Goal: Task Accomplishment & Management: Use online tool/utility

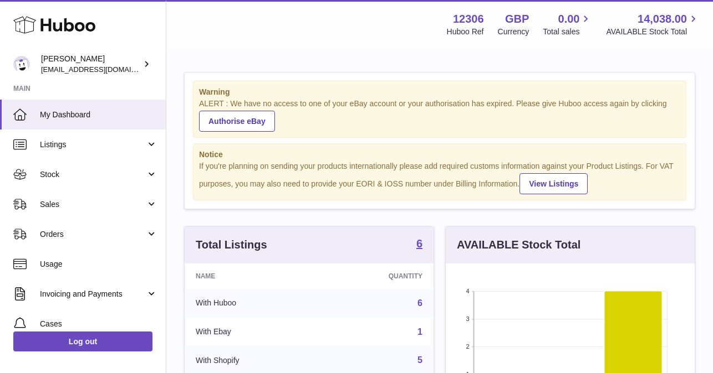
scroll to position [173, 249]
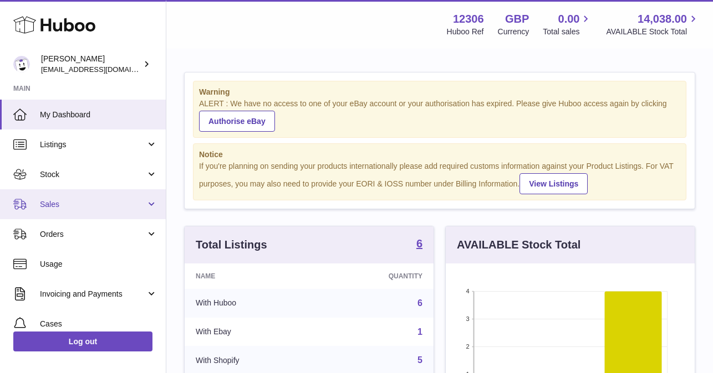
click at [53, 209] on span "Sales" at bounding box center [93, 204] width 106 height 11
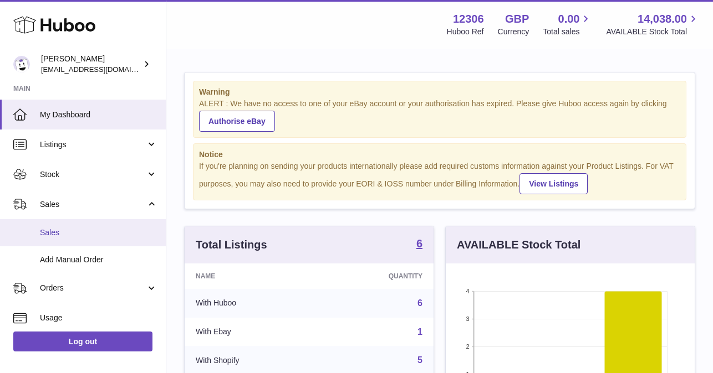
click at [56, 237] on span "Sales" at bounding box center [98, 233] width 117 height 11
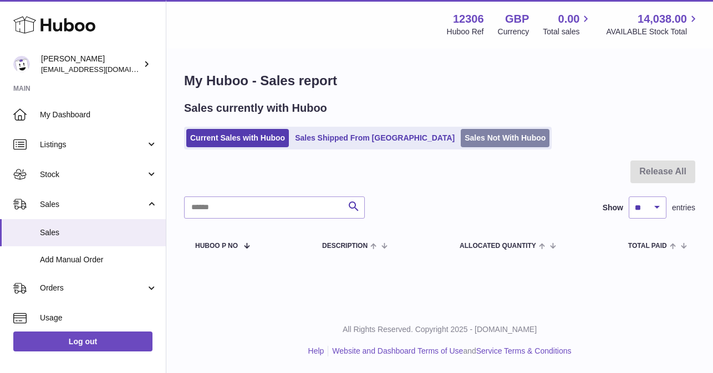
click at [460, 134] on link "Sales Not With Huboo" at bounding box center [504, 138] width 89 height 18
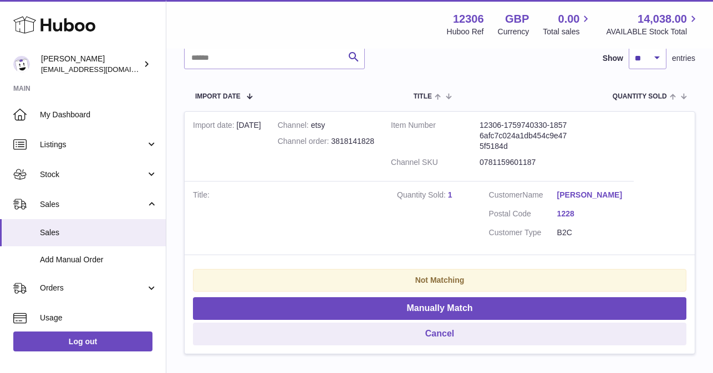
scroll to position [189, 0]
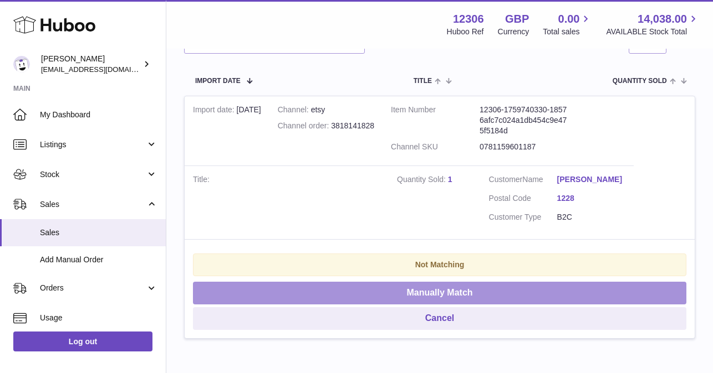
click at [458, 293] on button "Manually Match" at bounding box center [439, 293] width 493 height 23
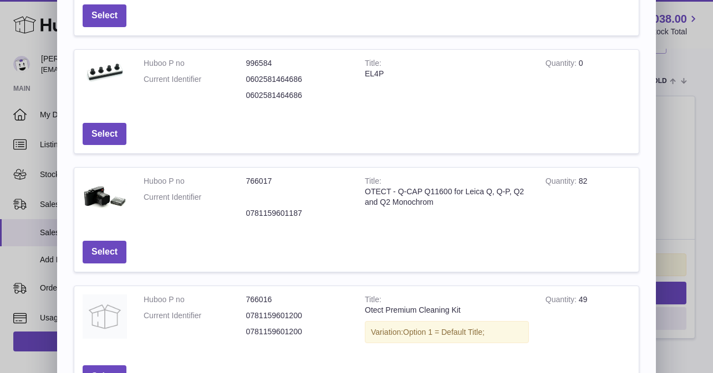
scroll to position [176, 0]
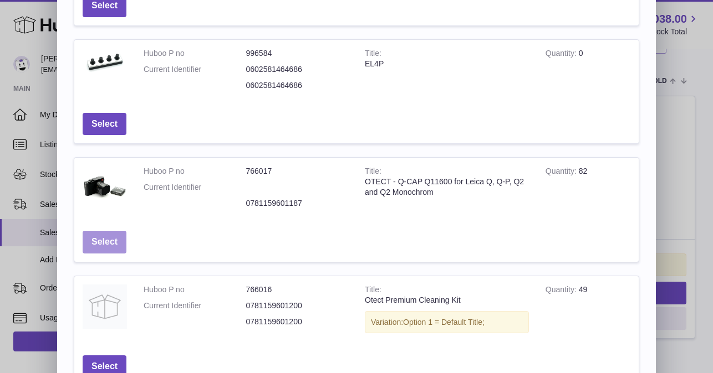
click at [103, 242] on button "Select" at bounding box center [105, 242] width 44 height 23
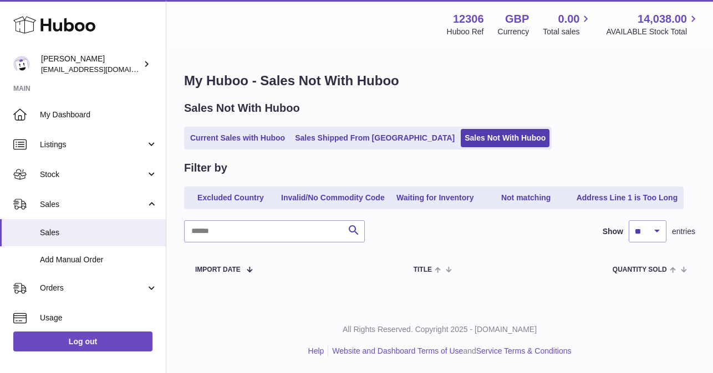
scroll to position [0, 0]
click at [245, 140] on link "Current Sales with Huboo" at bounding box center [237, 138] width 103 height 18
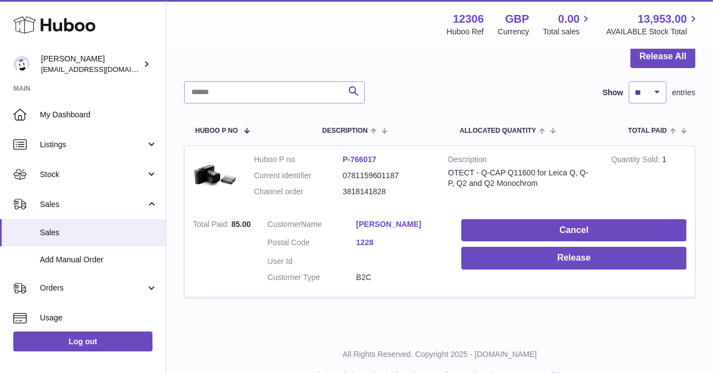
scroll to position [120, 0]
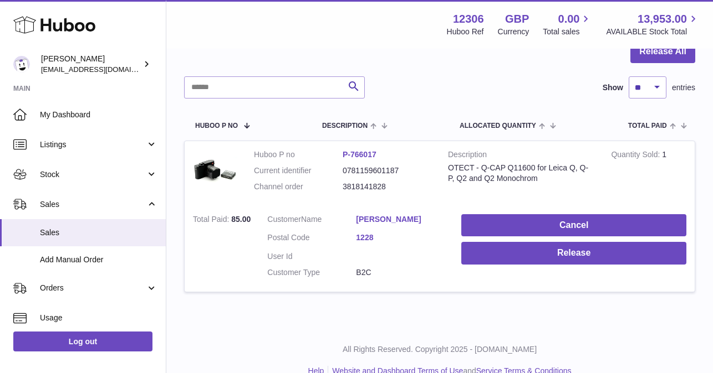
click at [390, 221] on link "Bernard Scussel" at bounding box center [400, 219] width 89 height 11
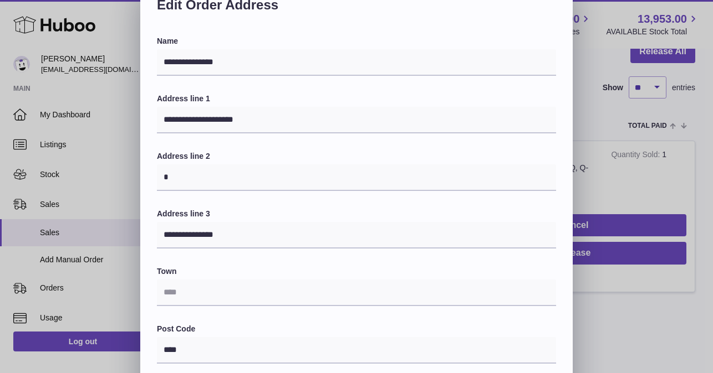
scroll to position [0, 0]
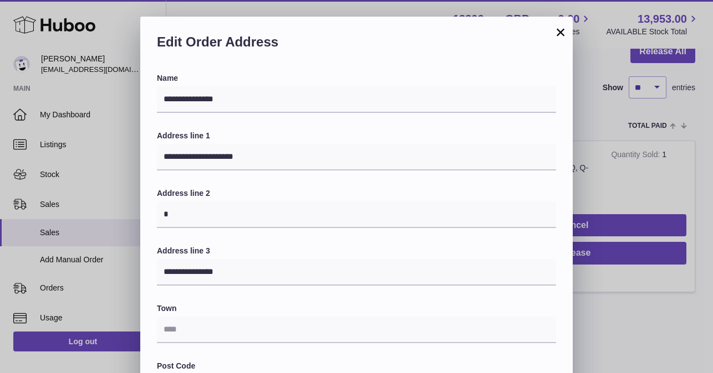
click at [562, 37] on button "×" at bounding box center [560, 31] width 13 height 13
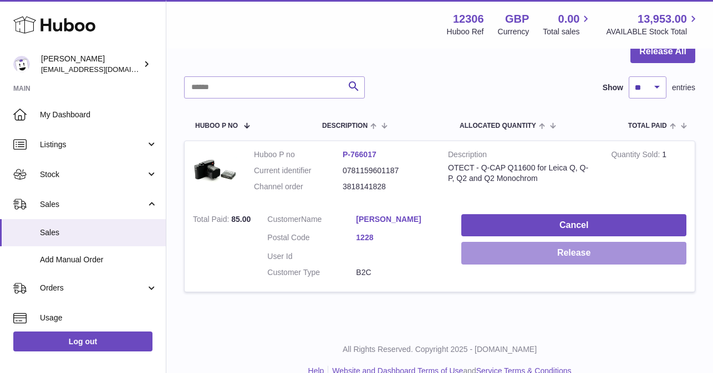
click at [488, 255] on button "Release" at bounding box center [573, 253] width 225 height 23
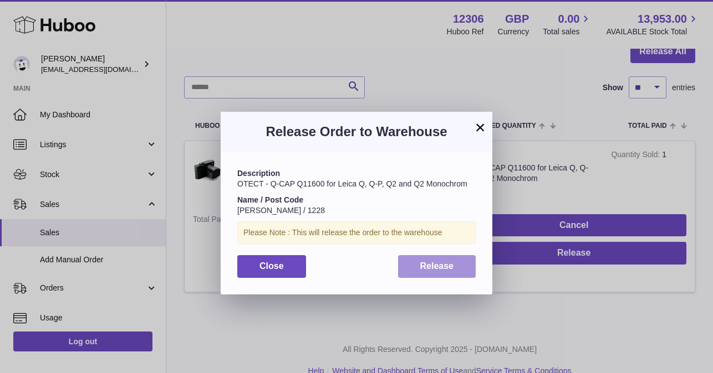
click at [442, 267] on span "Release" at bounding box center [437, 266] width 34 height 9
